Goal: Check status: Check status

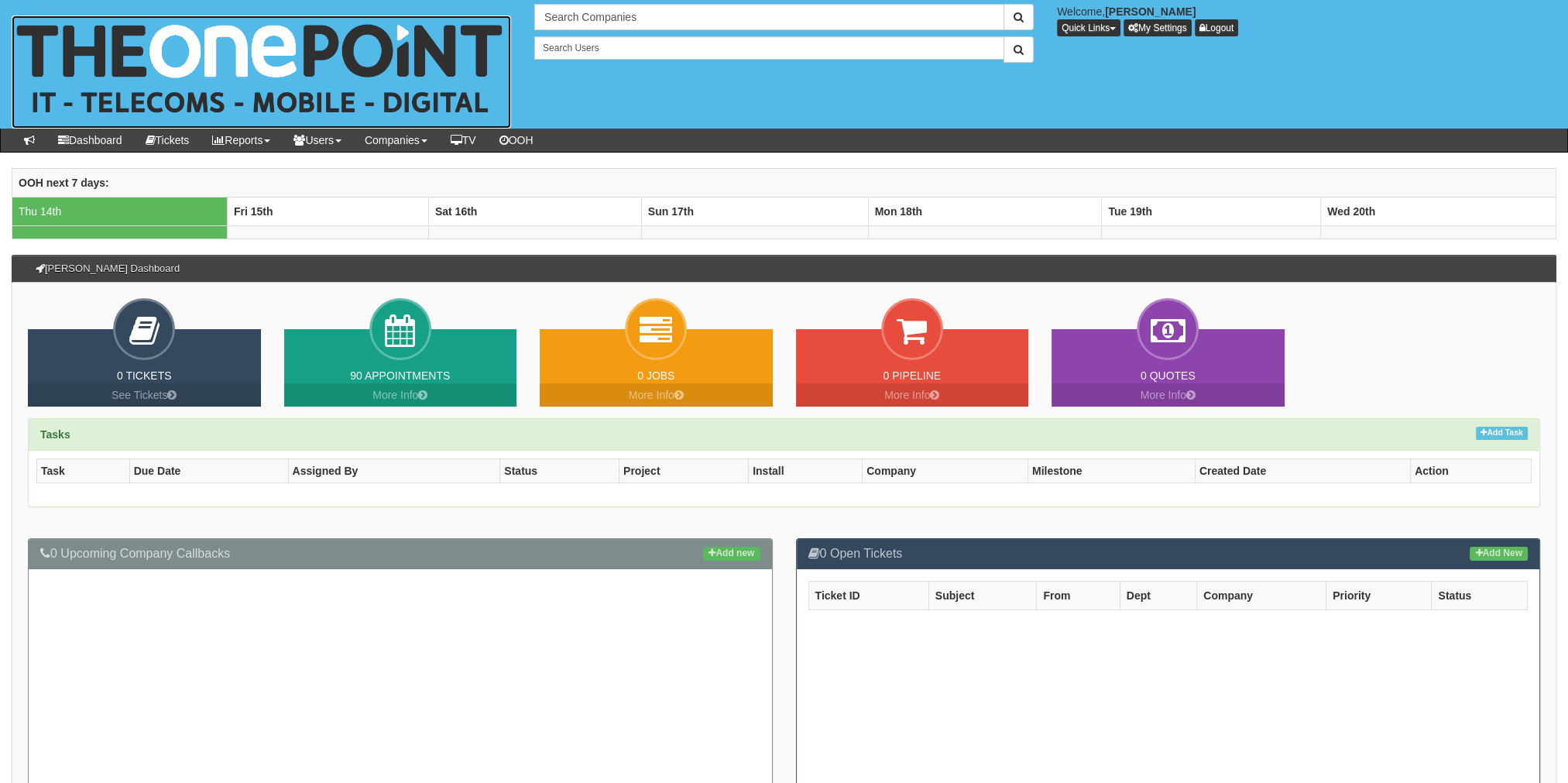
drag, startPoint x: 0, startPoint y: 0, endPoint x: 477, endPoint y: 15, distance: 477.2
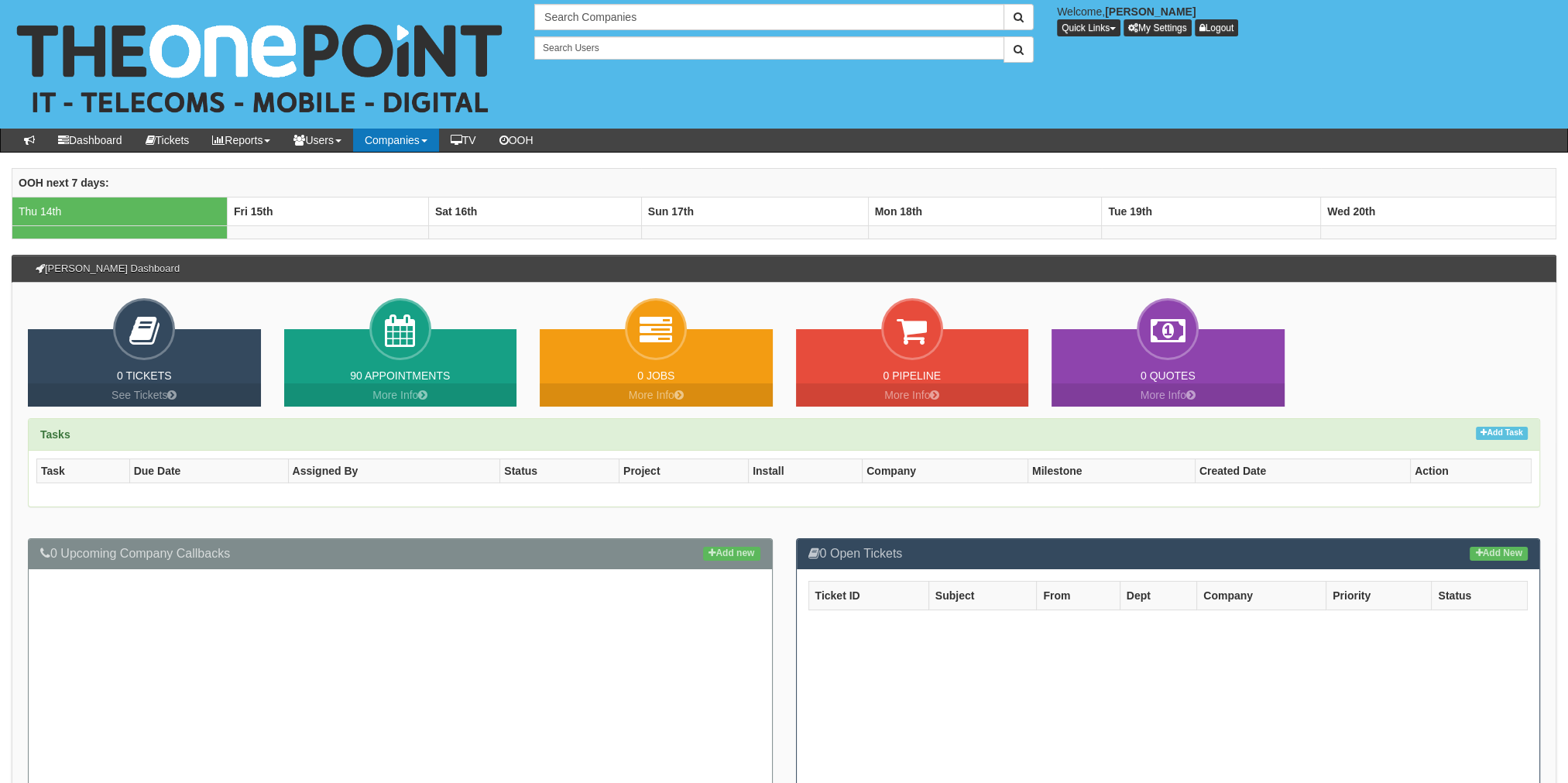
drag, startPoint x: 477, startPoint y: 15, endPoint x: 433, endPoint y: 138, distance: 130.6
click at [433, 138] on link "Companies" at bounding box center [396, 140] width 86 height 23
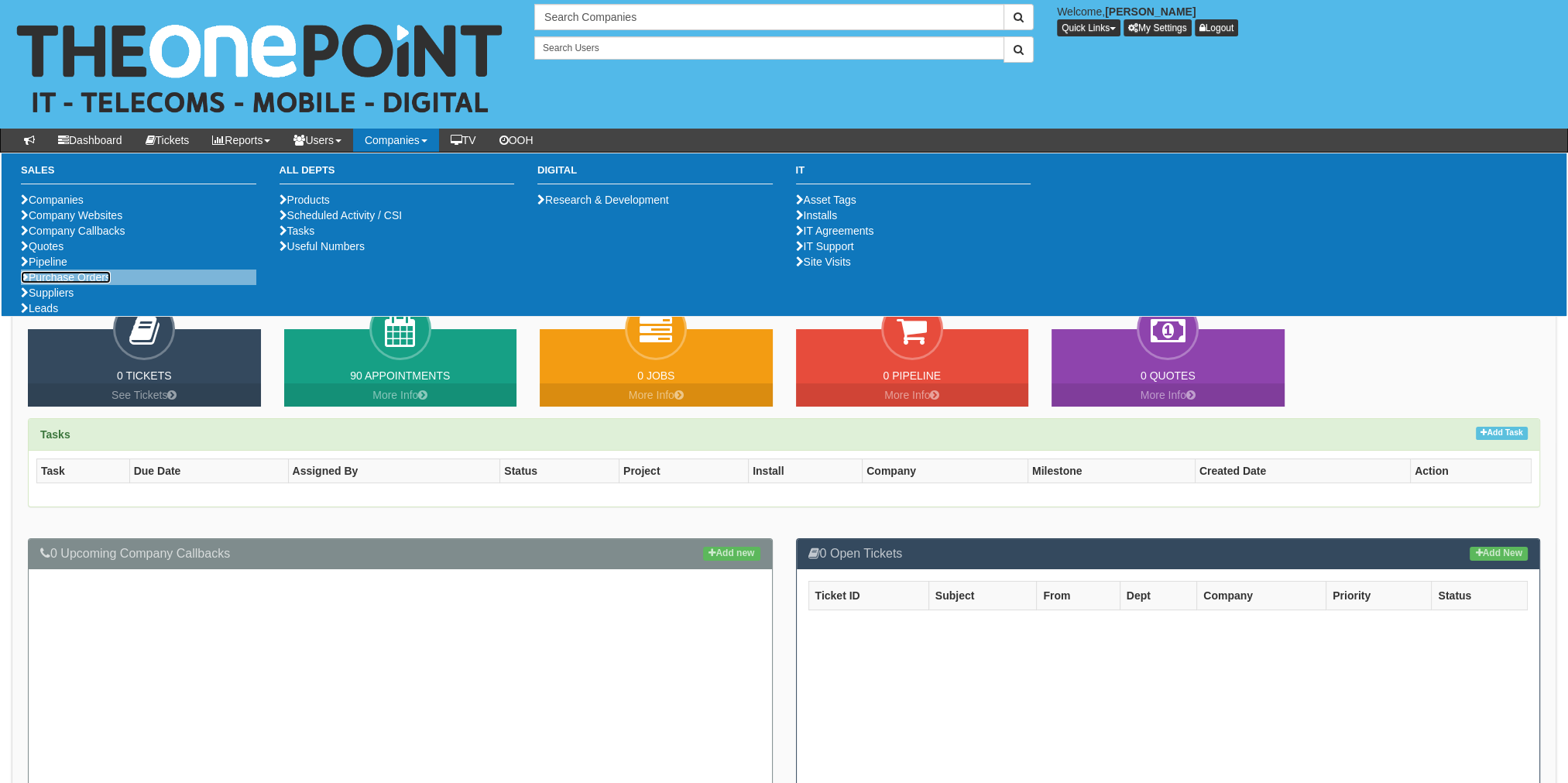
click at [56, 283] on link "Purchase Orders" at bounding box center [66, 277] width 90 height 12
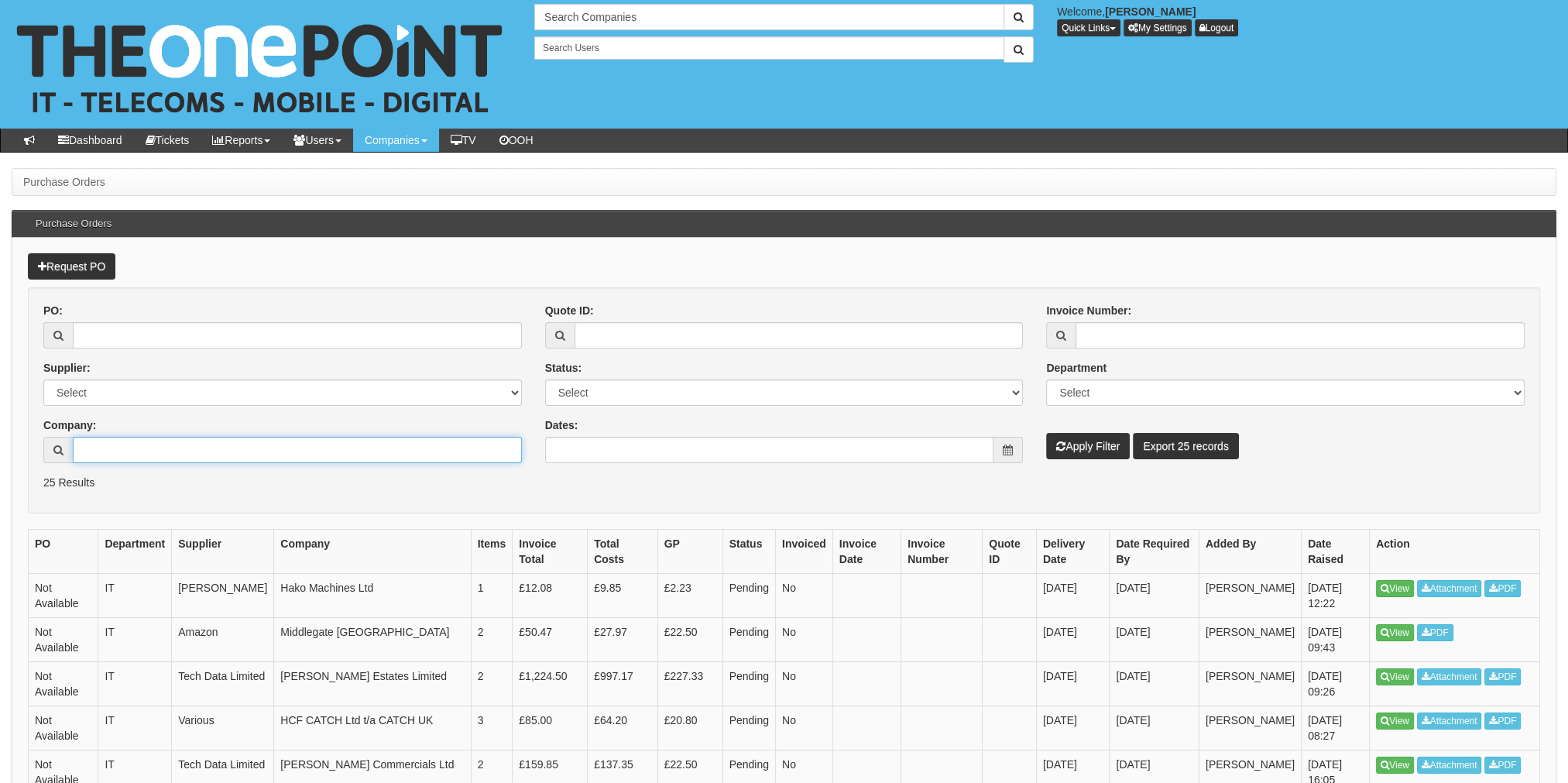
click at [137, 447] on input "Company:" at bounding box center [296, 450] width 449 height 27
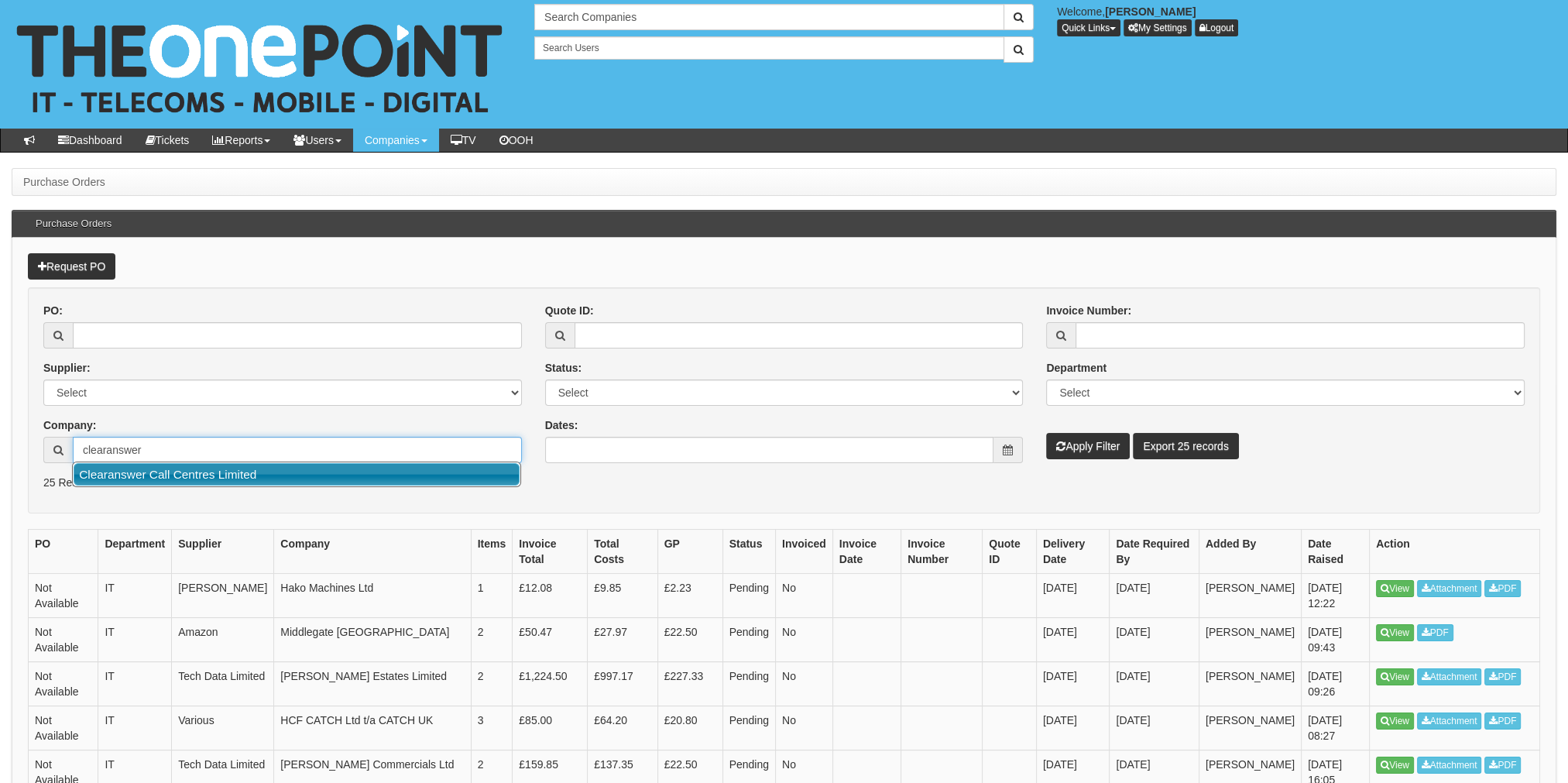
click at [153, 471] on link "Clearanswer Call Centres Limited" at bounding box center [296, 474] width 446 height 22
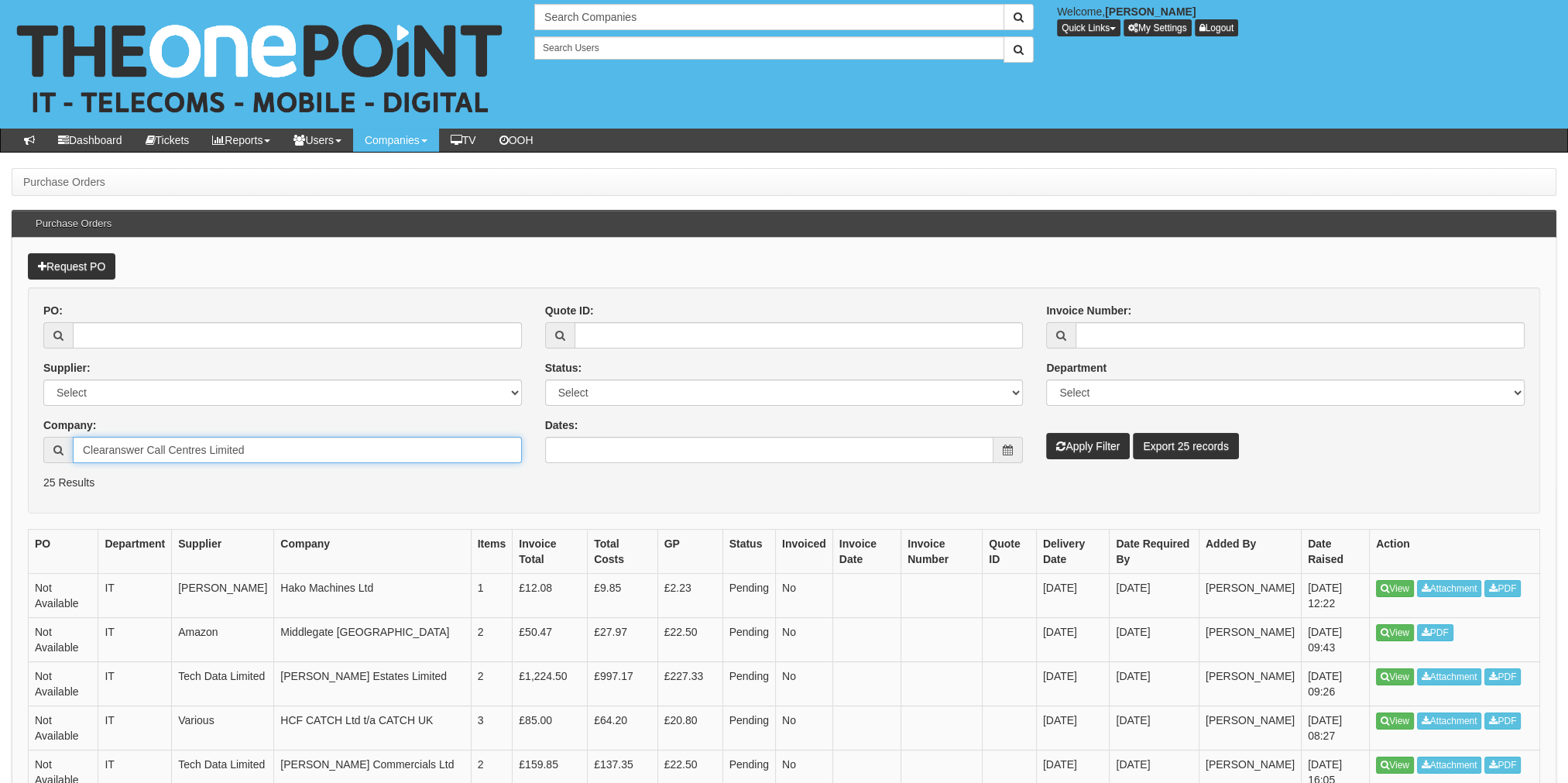
type input "Clearanswer Call Centres Limited"
click at [1090, 441] on button "Apply Filter" at bounding box center [1088, 446] width 83 height 27
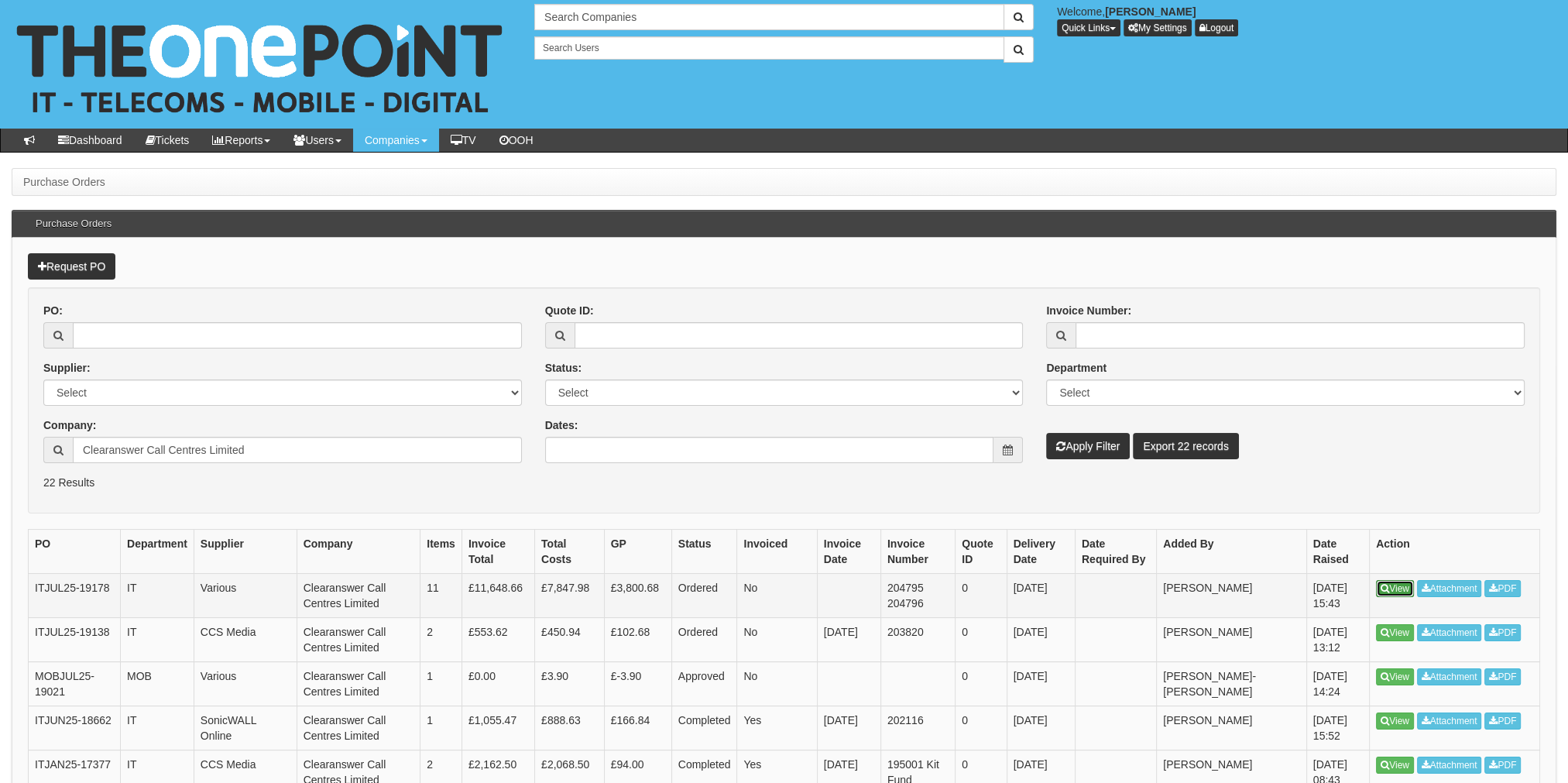
click at [1398, 589] on link "View" at bounding box center [1395, 588] width 38 height 17
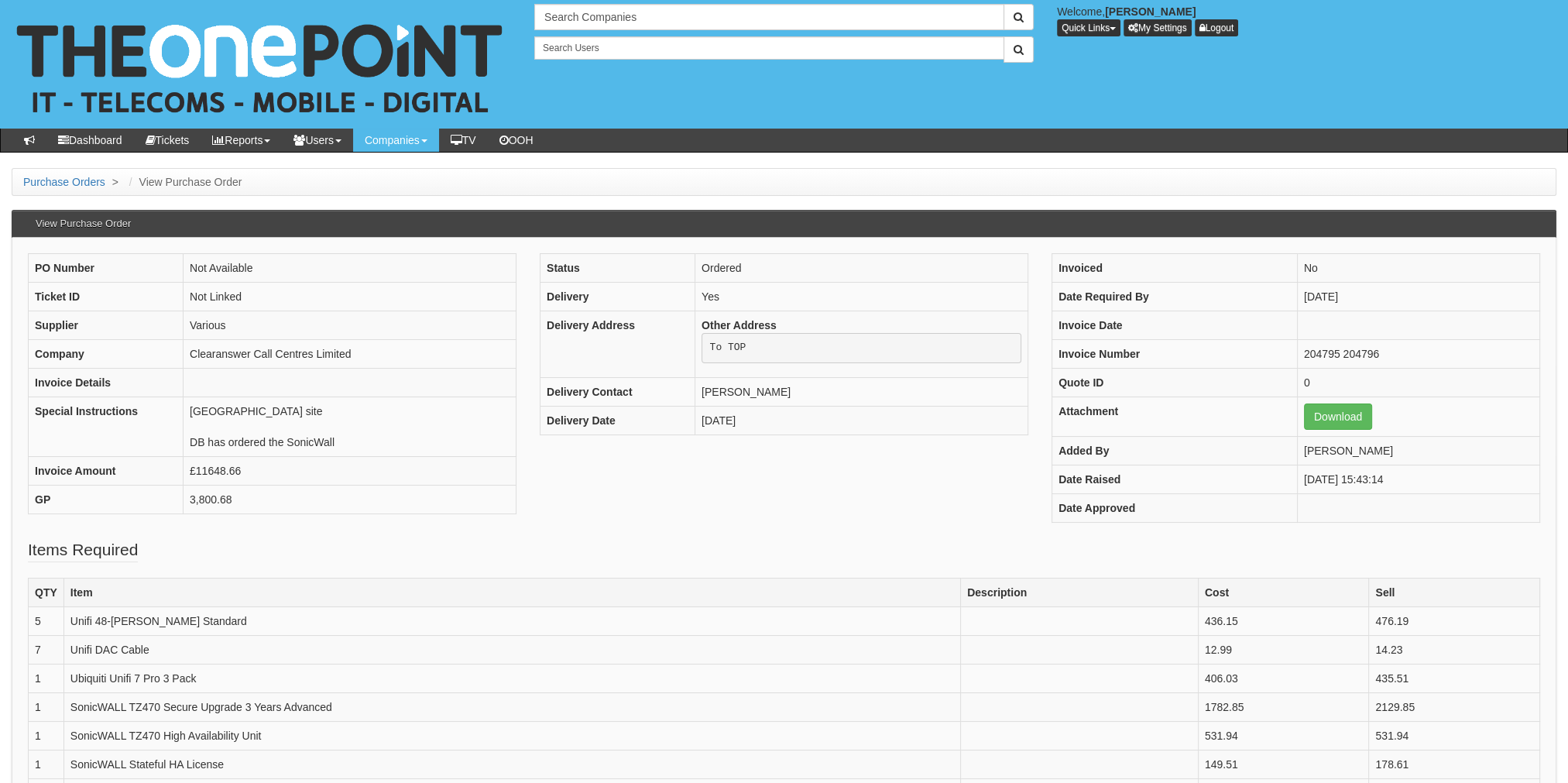
scroll to position [155, 0]
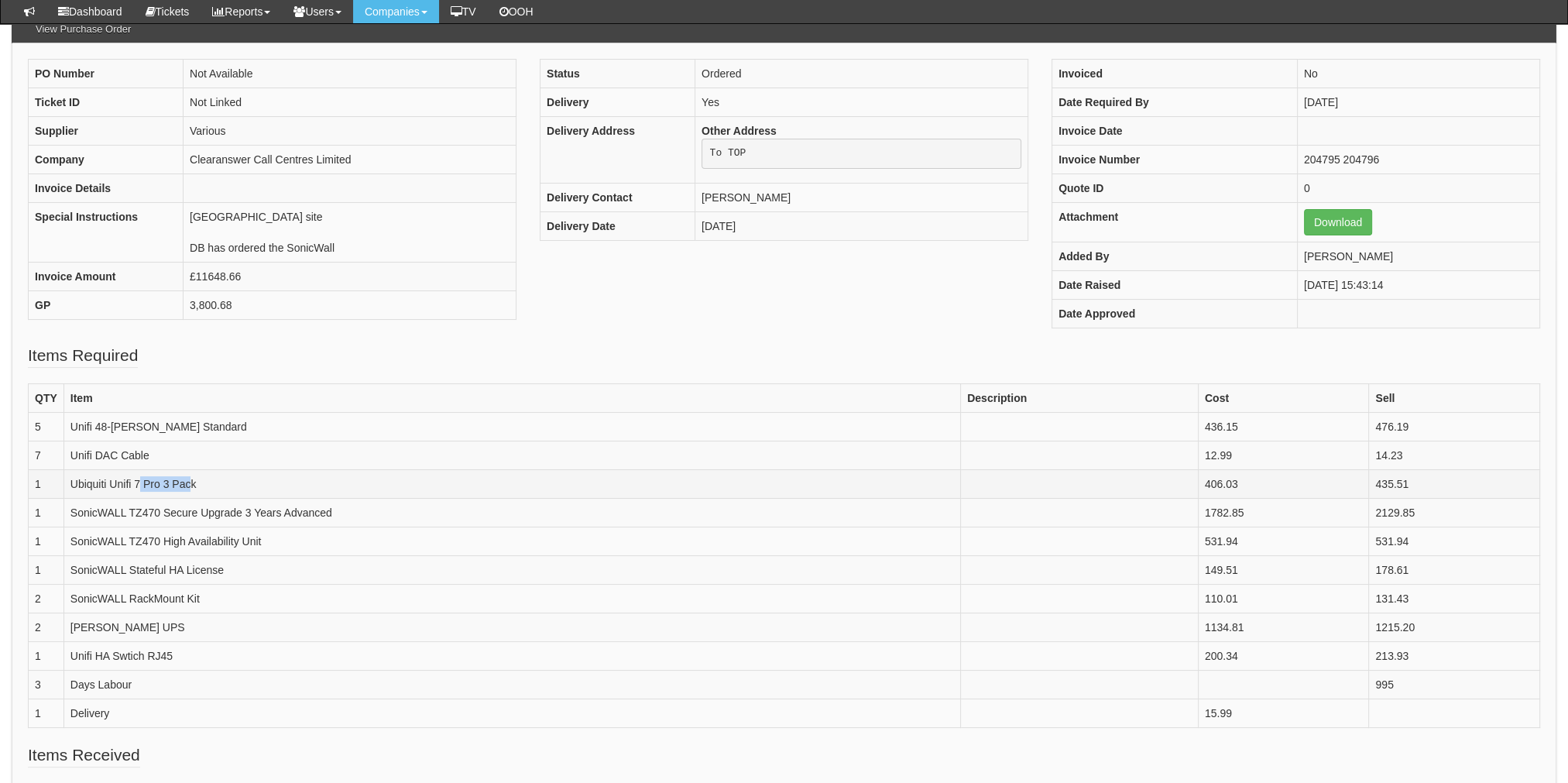
drag, startPoint x: 142, startPoint y: 480, endPoint x: 187, endPoint y: 481, distance: 45.0
click at [187, 481] on td "Ubiquiti Unifi 7 Pro 3 Pack" at bounding box center [511, 483] width 897 height 28
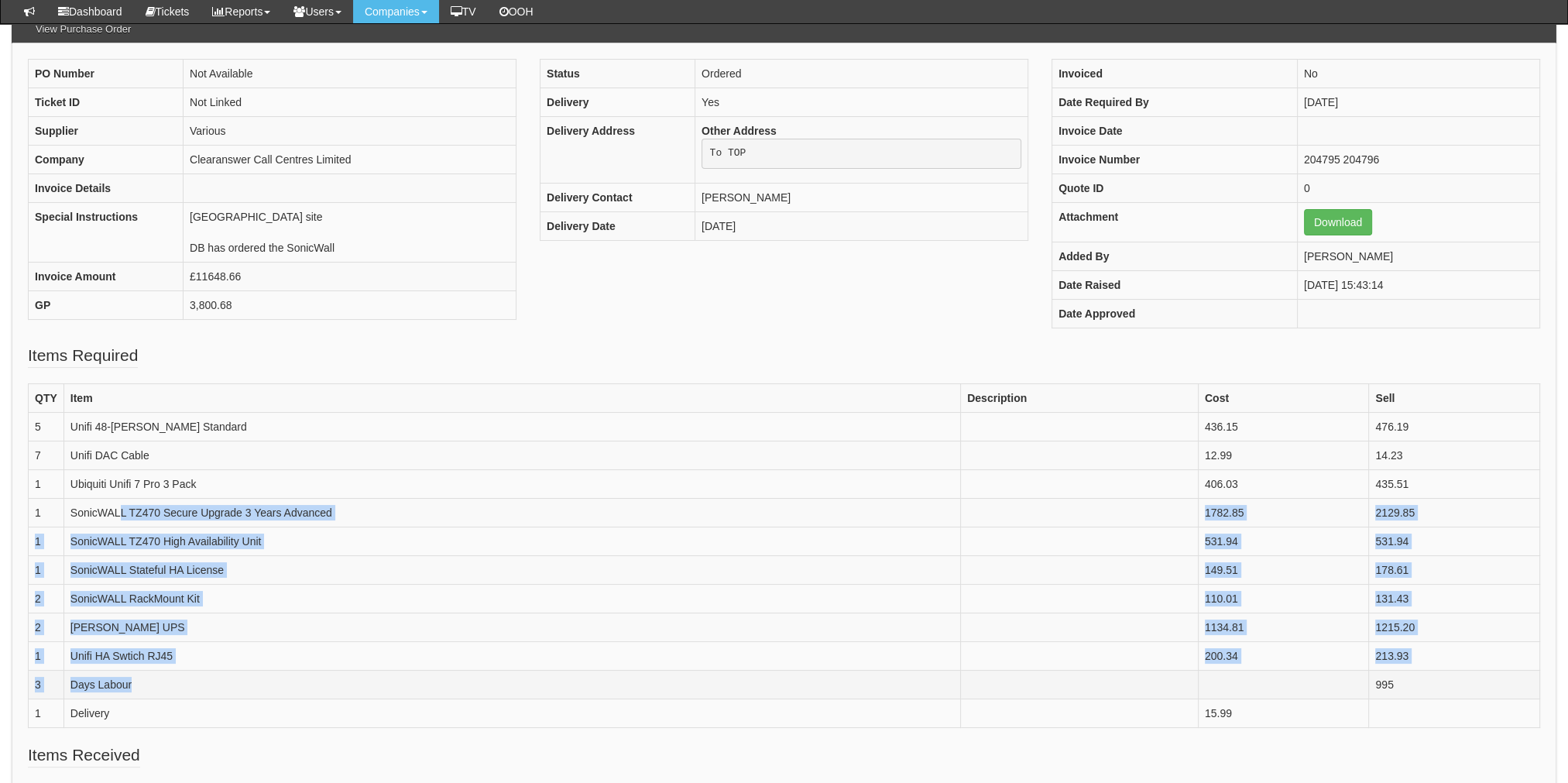
drag, startPoint x: 187, startPoint y: 481, endPoint x: 162, endPoint y: 677, distance: 197.6
click at [162, 677] on tbody "QTY Item Description Cost Sell 5 Unifi 48-PoE Standard 436.15 476.19 7 Unifi DA…" at bounding box center [784, 555] width 1511 height 344
drag, startPoint x: 162, startPoint y: 677, endPoint x: 123, endPoint y: 615, distance: 73.2
click at [123, 615] on td "Eaton UPS" at bounding box center [511, 627] width 897 height 28
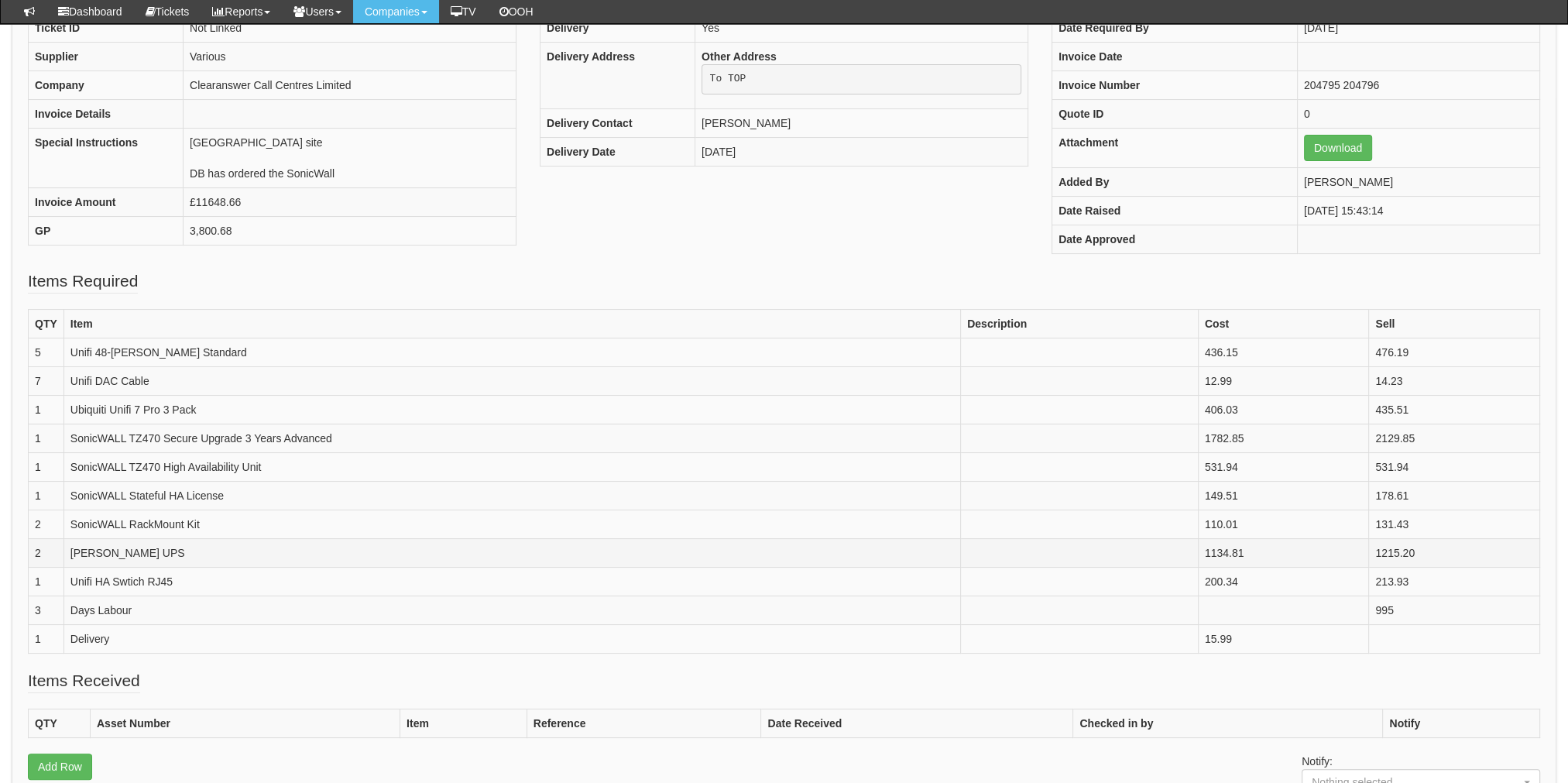
scroll to position [310, 0]
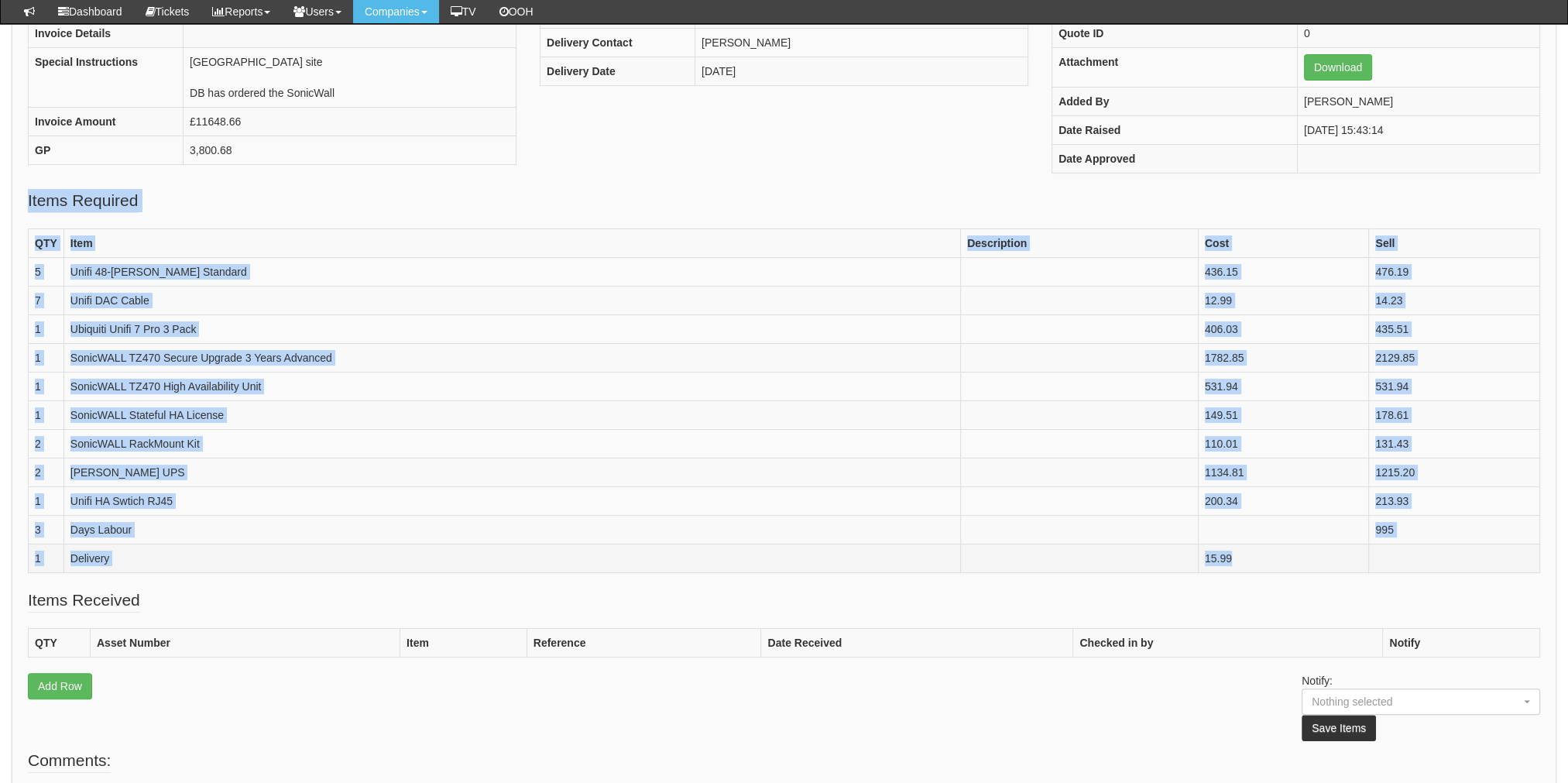
drag, startPoint x: 27, startPoint y: 193, endPoint x: 1522, endPoint y: 555, distance: 1538.2
click at [1522, 555] on fieldset "Items Required QTY Item Description Cost Sell 5 Unifi 48-PoE Standard 436.15 47…" at bounding box center [784, 389] width 1512 height 400
copy fieldset "Items Required QTY Item Description Cost Sell 5 Unifi 48-PoE Standard 436.15 47…"
click at [579, 402] on td "SonicWALL Stateful HA License" at bounding box center [511, 415] width 897 height 28
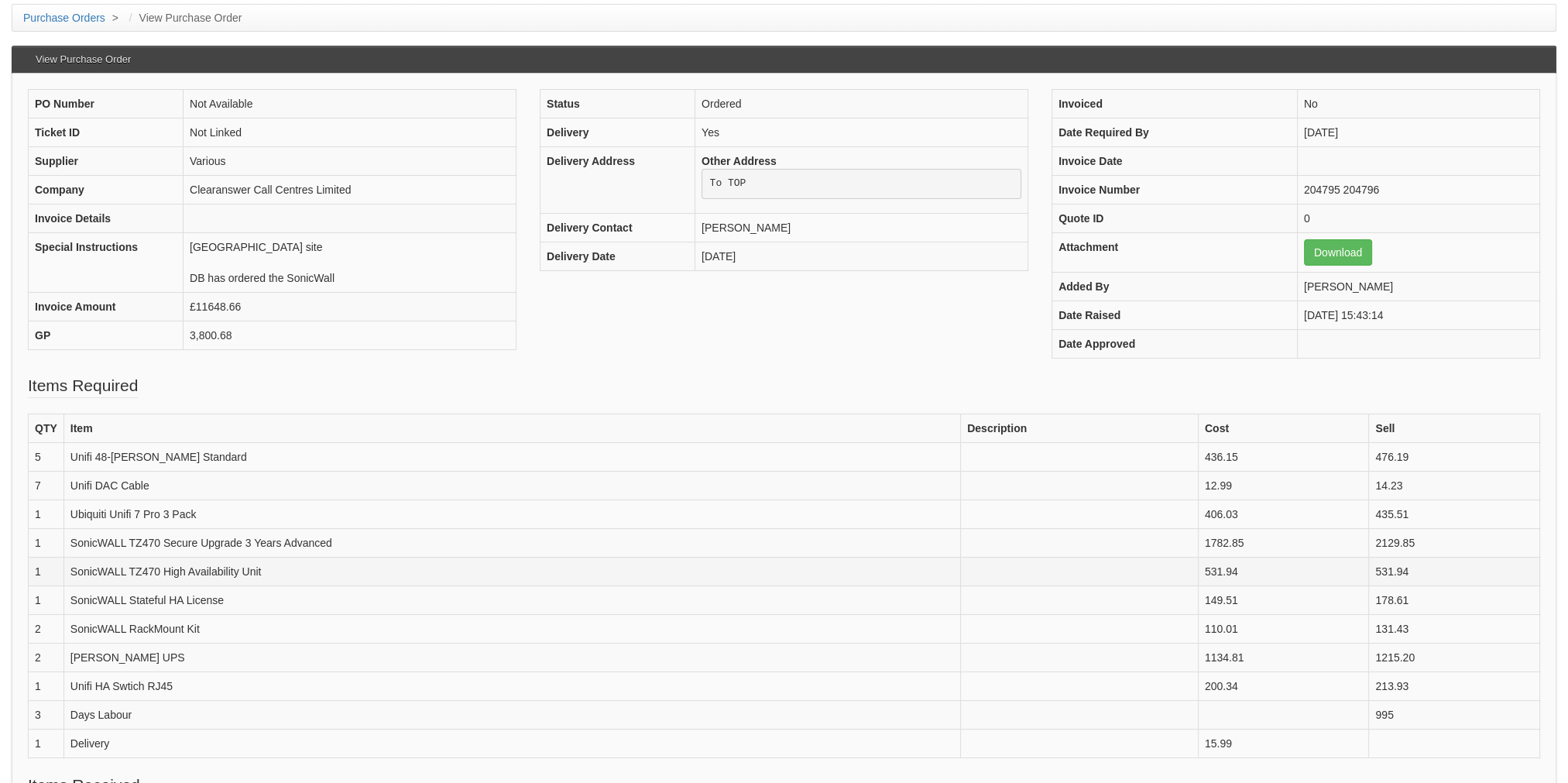
scroll to position [0, 0]
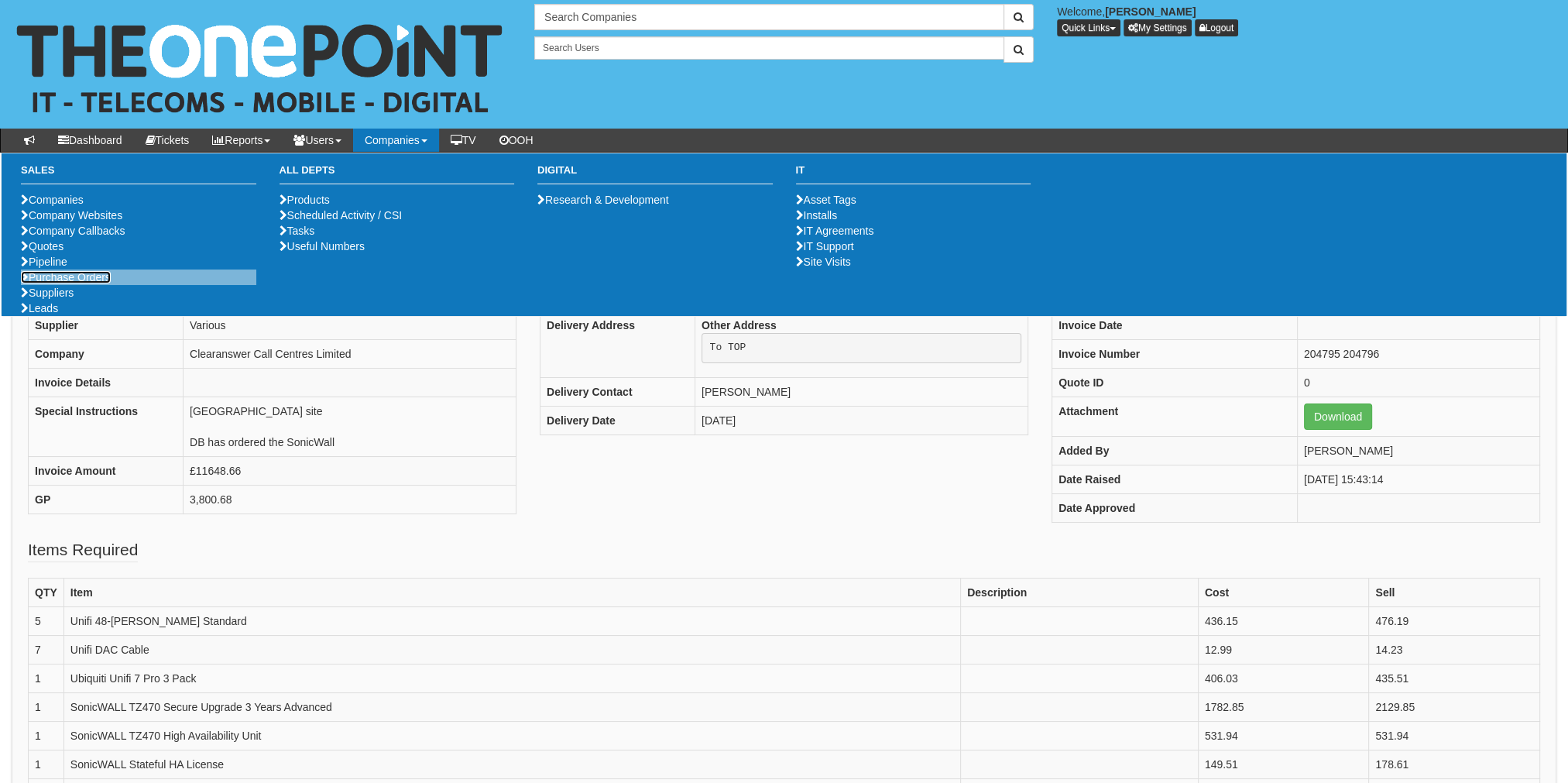
click at [72, 283] on link "Purchase Orders" at bounding box center [66, 277] width 90 height 12
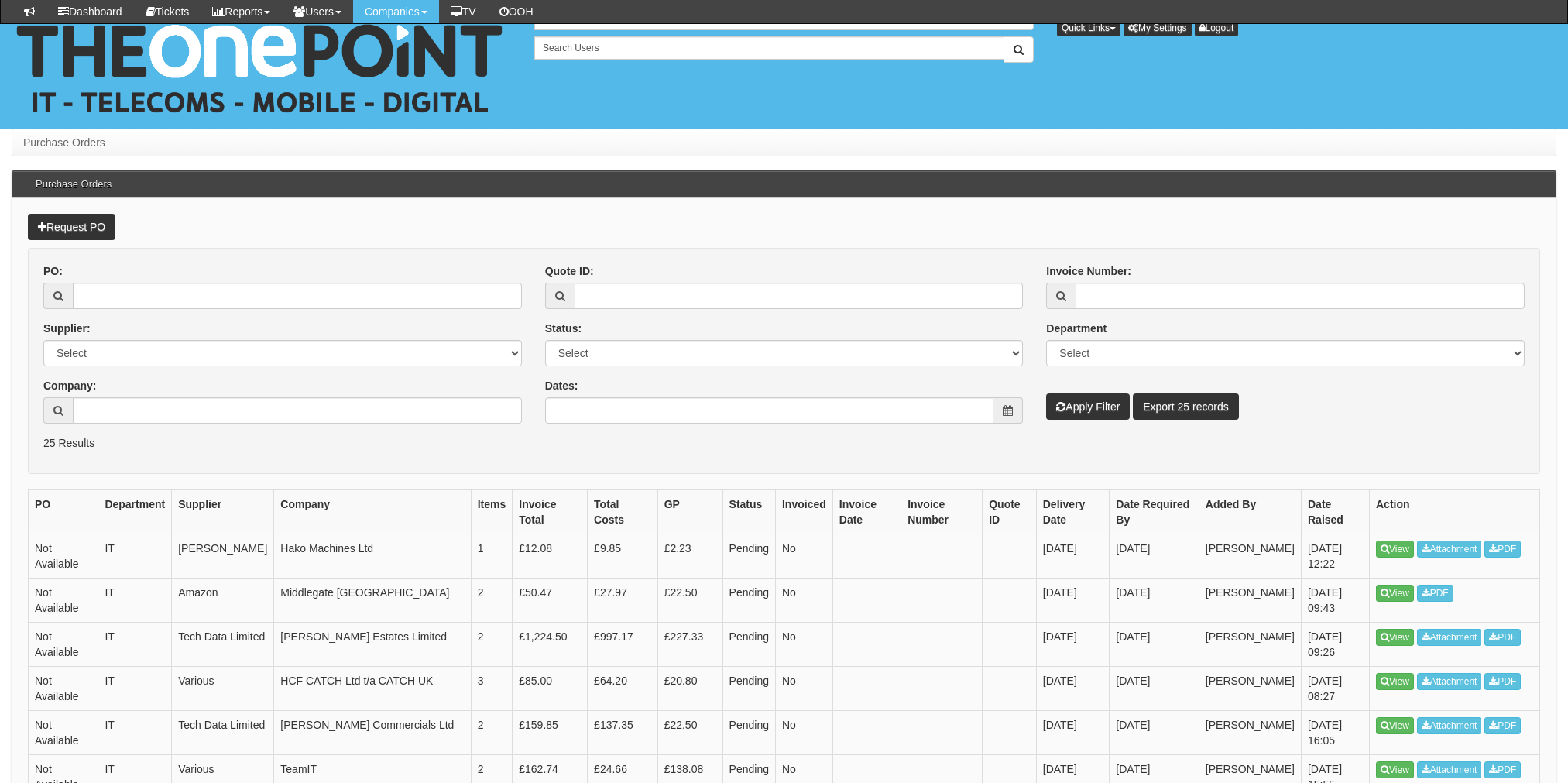
scroll to position [155, 0]
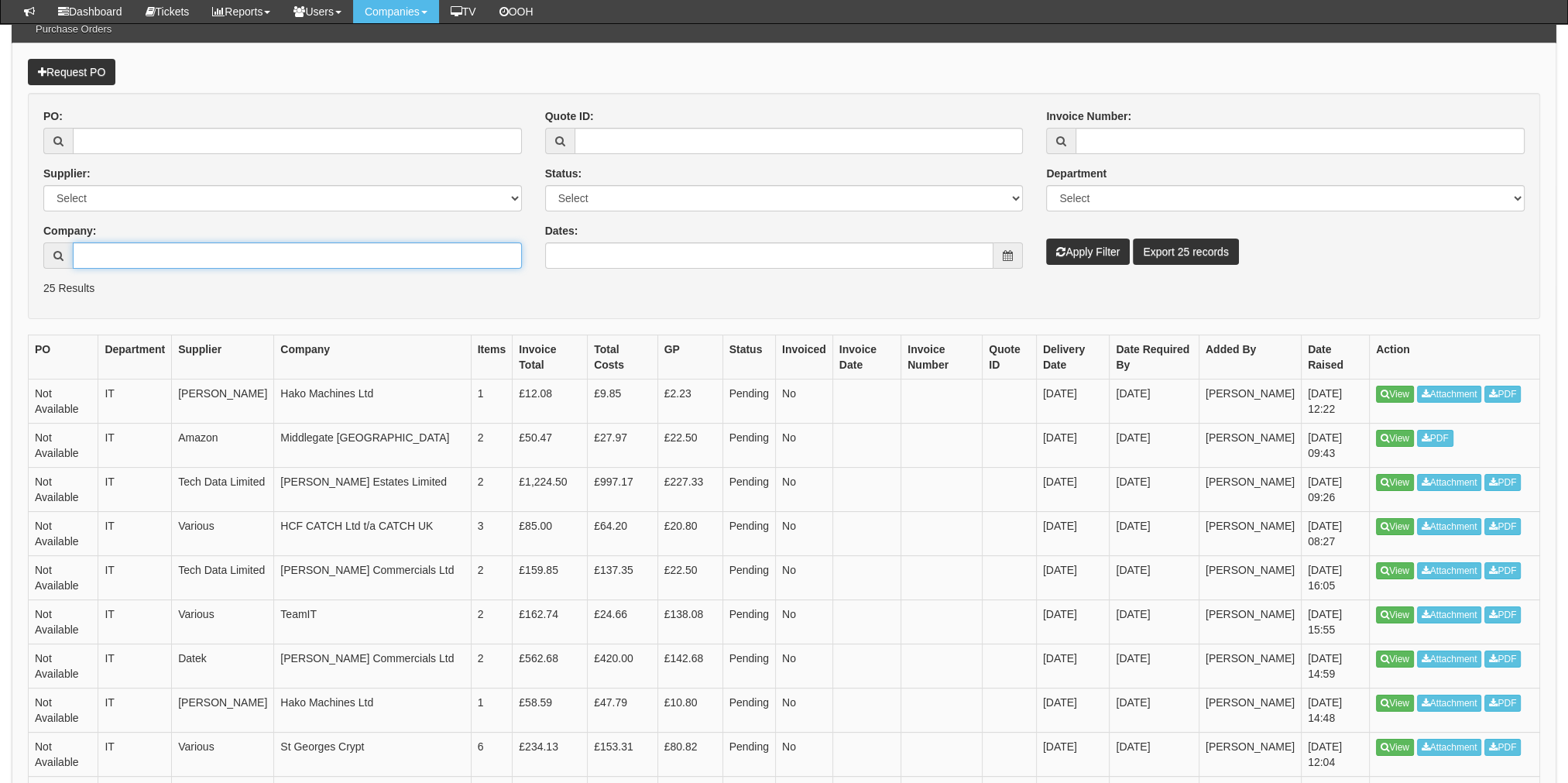
click at [270, 251] on input "Company:" at bounding box center [296, 256] width 449 height 27
click at [130, 155] on div "PO: Supplier: Select 123 REG.co.uk 1Password 3 4Gon AA Jones Electric Ltd Abzor…" at bounding box center [282, 194] width 502 height 172
click at [127, 253] on input "Company:" at bounding box center [296, 256] width 449 height 27
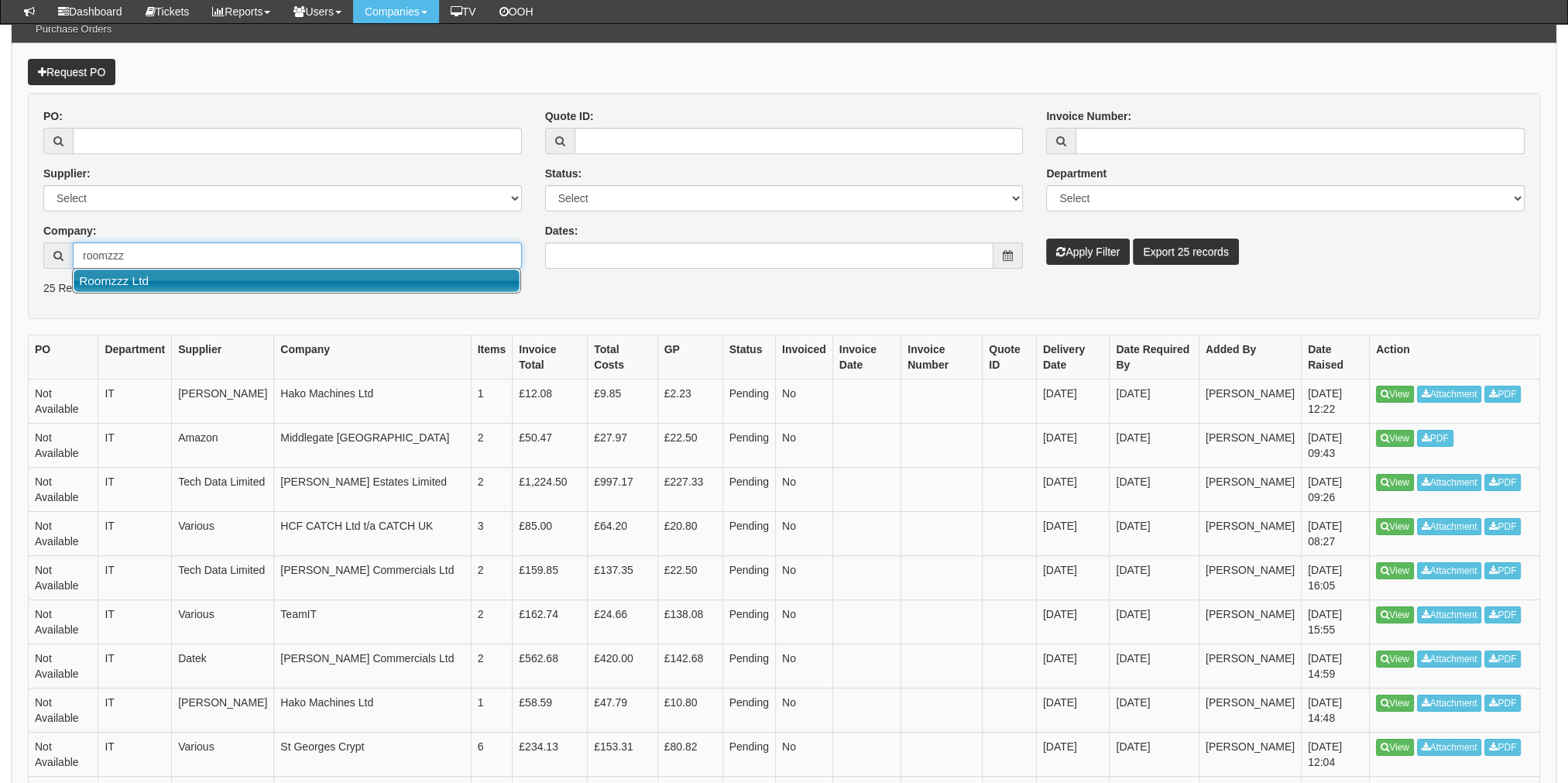
click at [139, 286] on link "Roomzzz Ltd" at bounding box center [296, 281] width 446 height 22
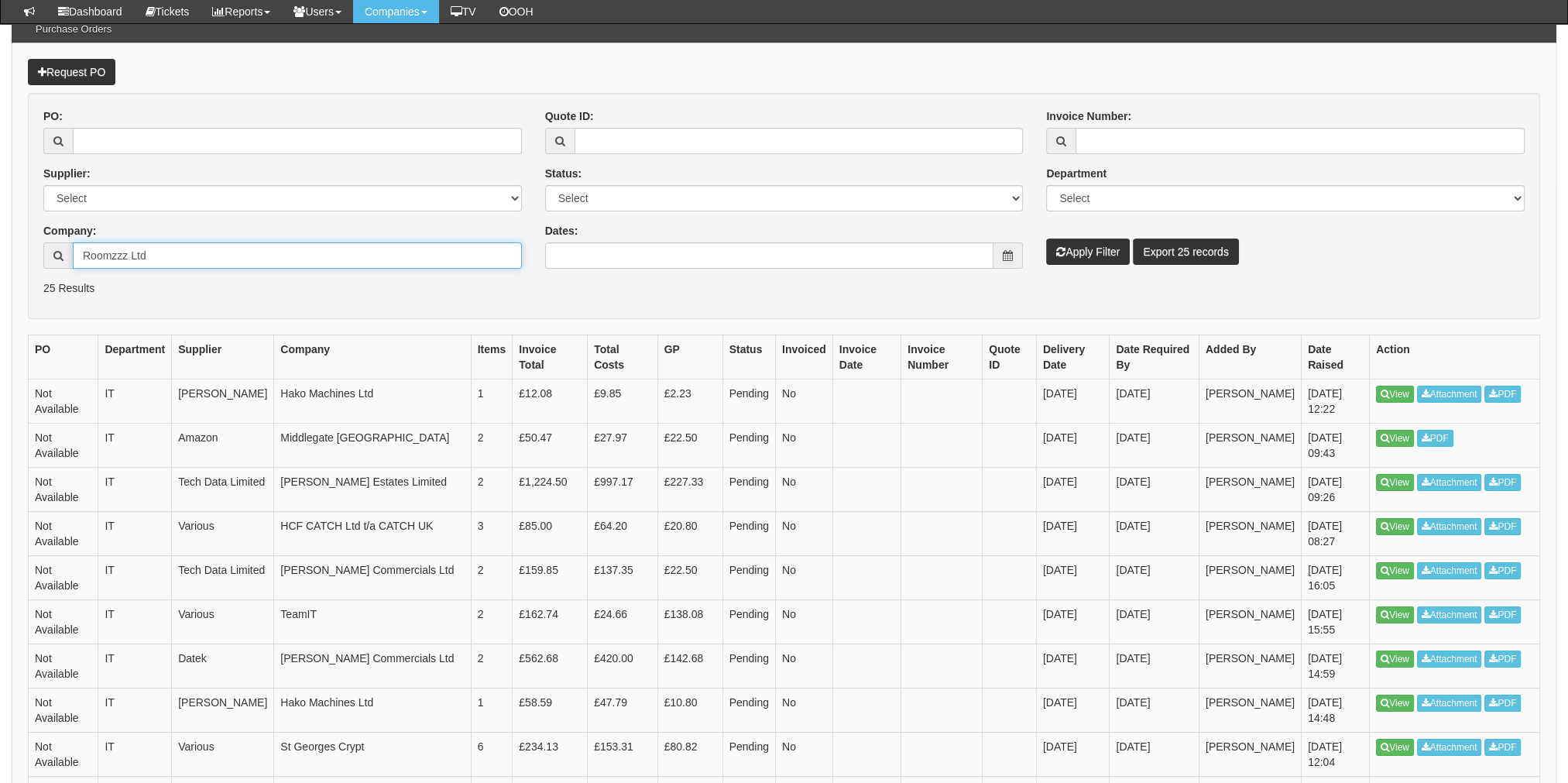
type input "Roomzzz Ltd"
click at [1074, 240] on button "Apply Filter" at bounding box center [1088, 252] width 83 height 27
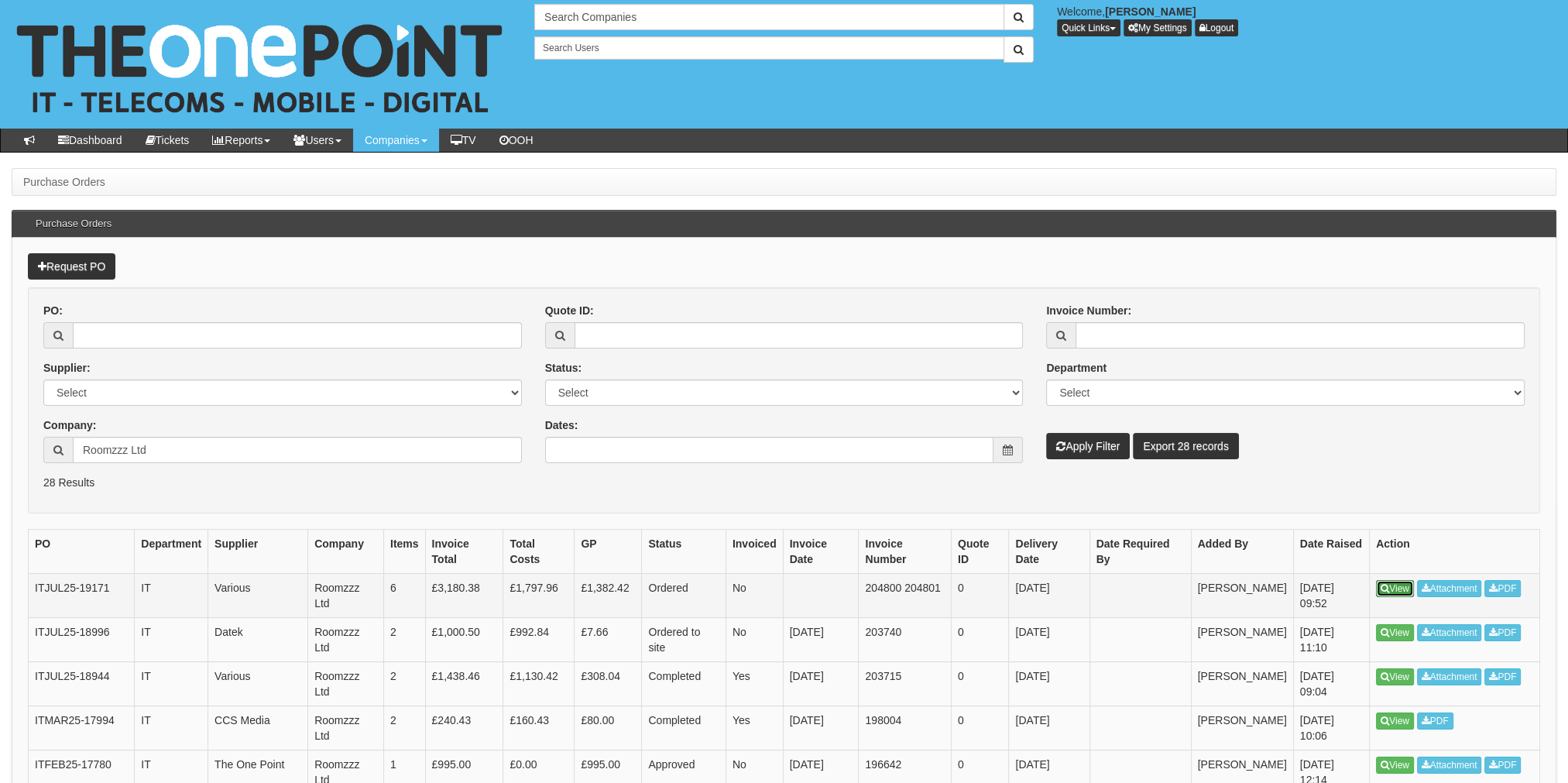
click at [1401, 587] on link "View" at bounding box center [1395, 588] width 38 height 17
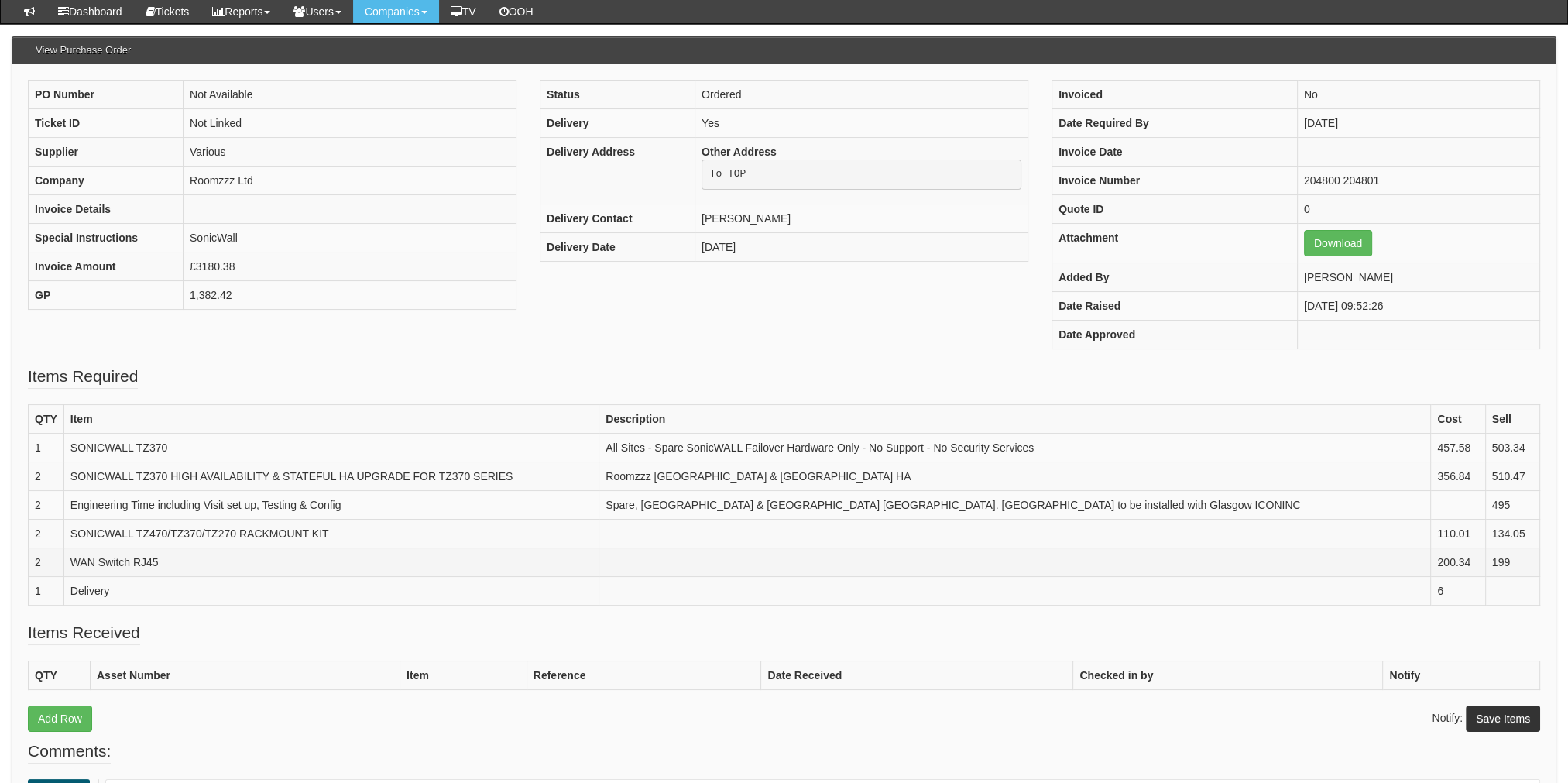
scroll to position [232, 0]
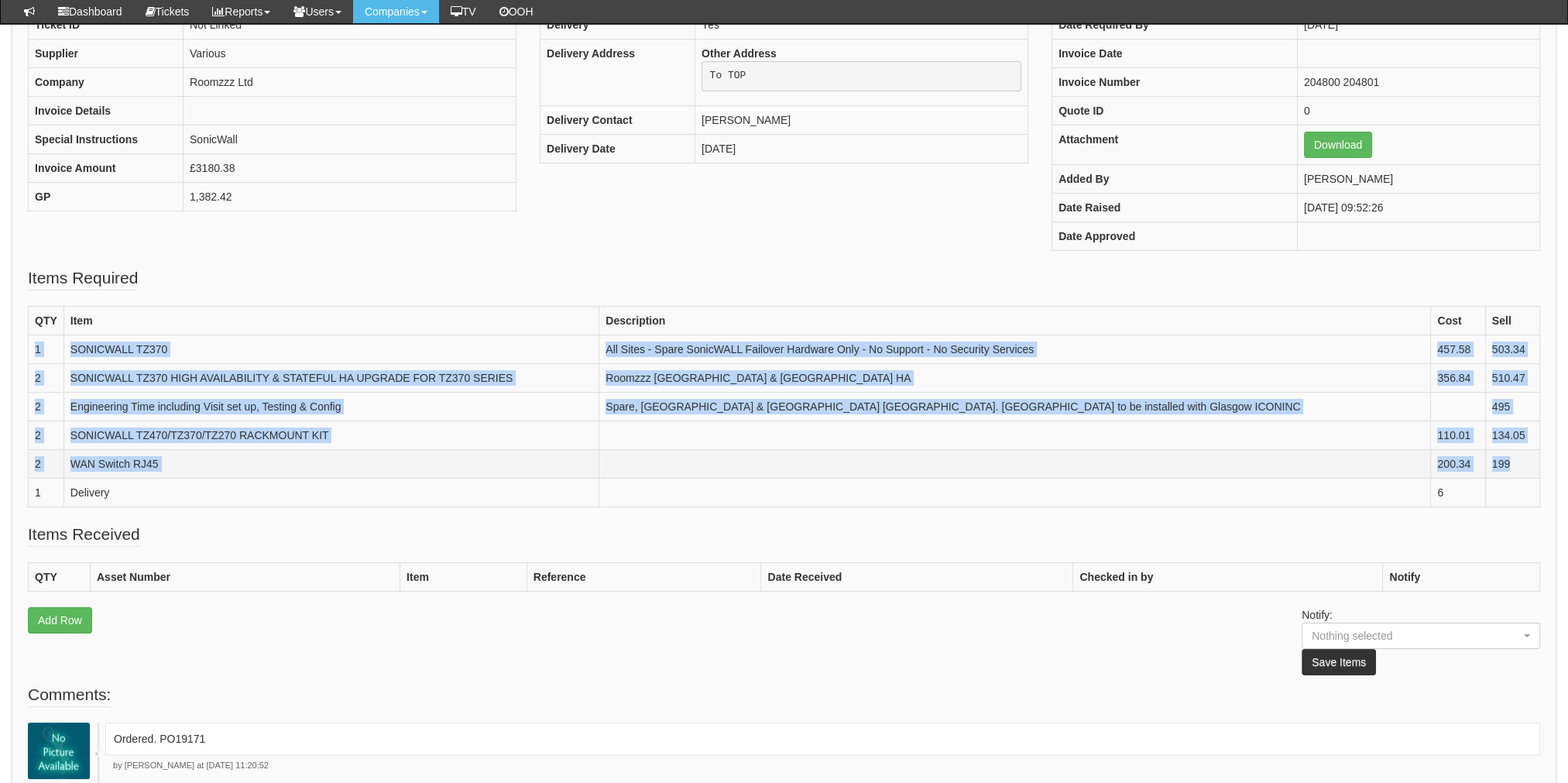
drag, startPoint x: 29, startPoint y: 344, endPoint x: 1526, endPoint y: 460, distance: 1501.5
click at [1526, 460] on tbody "QTY Item Description Cost Sell 1 SONICWALL TZ370 All Sites - Spare SonicWALL Fa…" at bounding box center [784, 406] width 1511 height 201
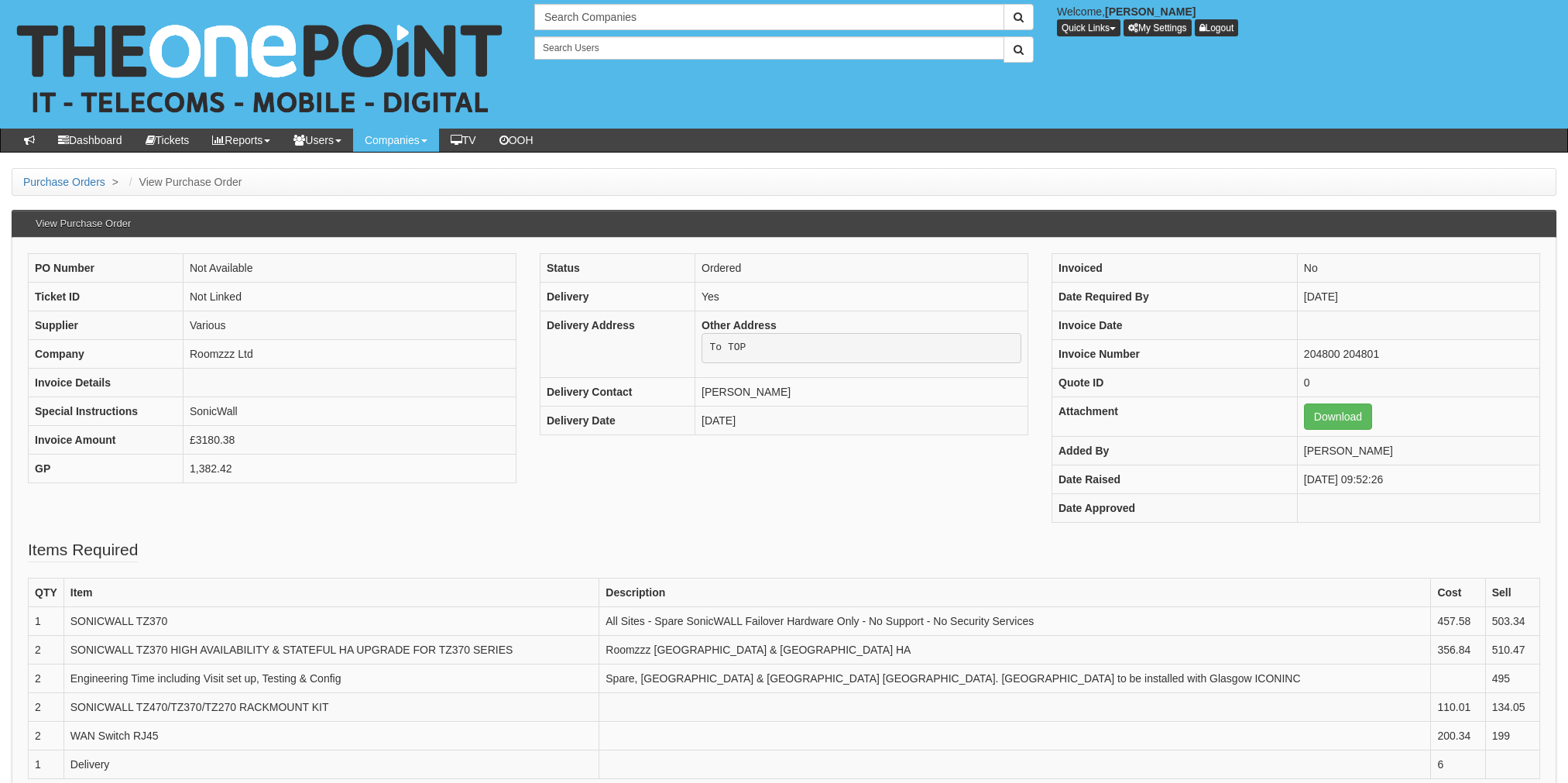
scroll to position [77, 0]
